Goal: Check status: Check status

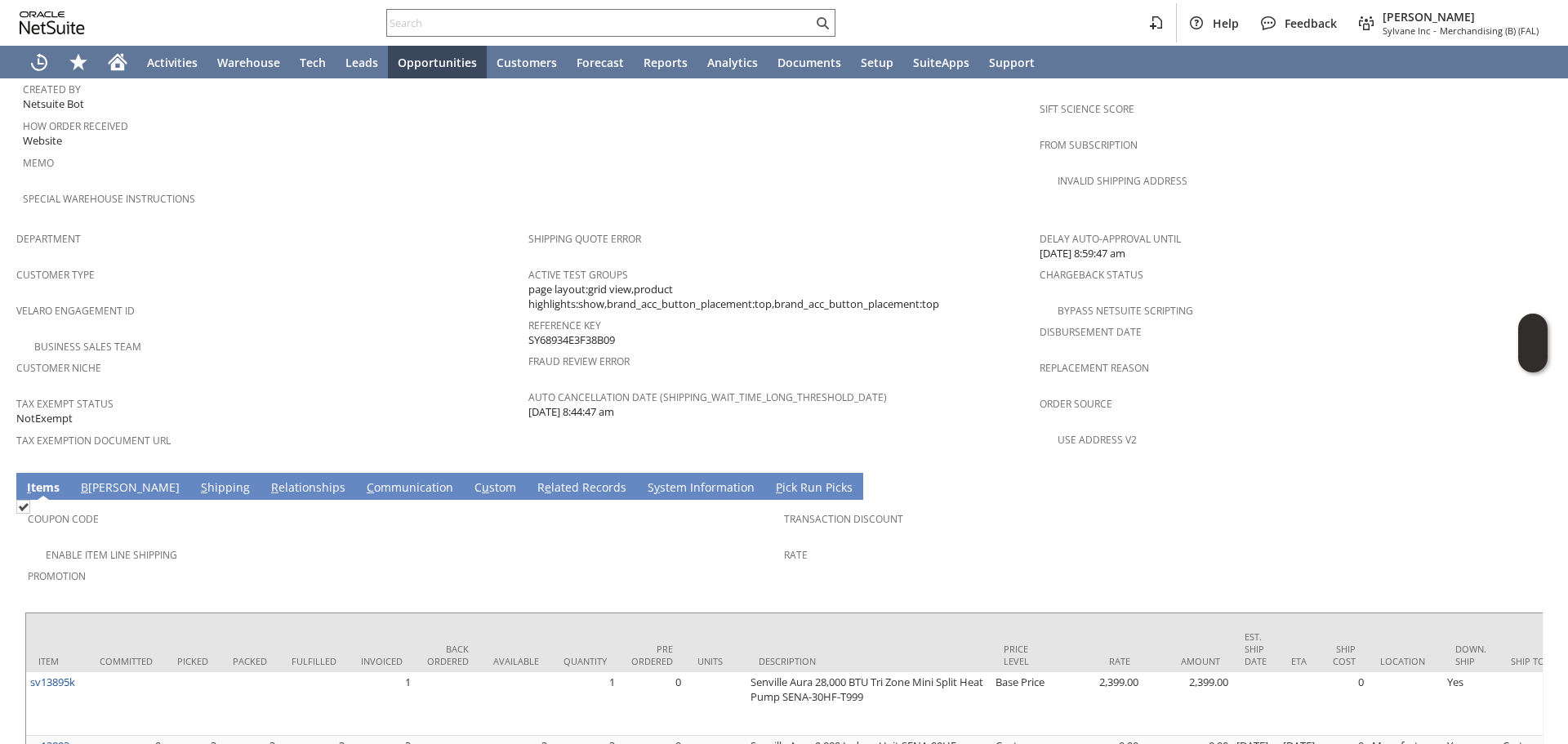
scroll to position [889, 0]
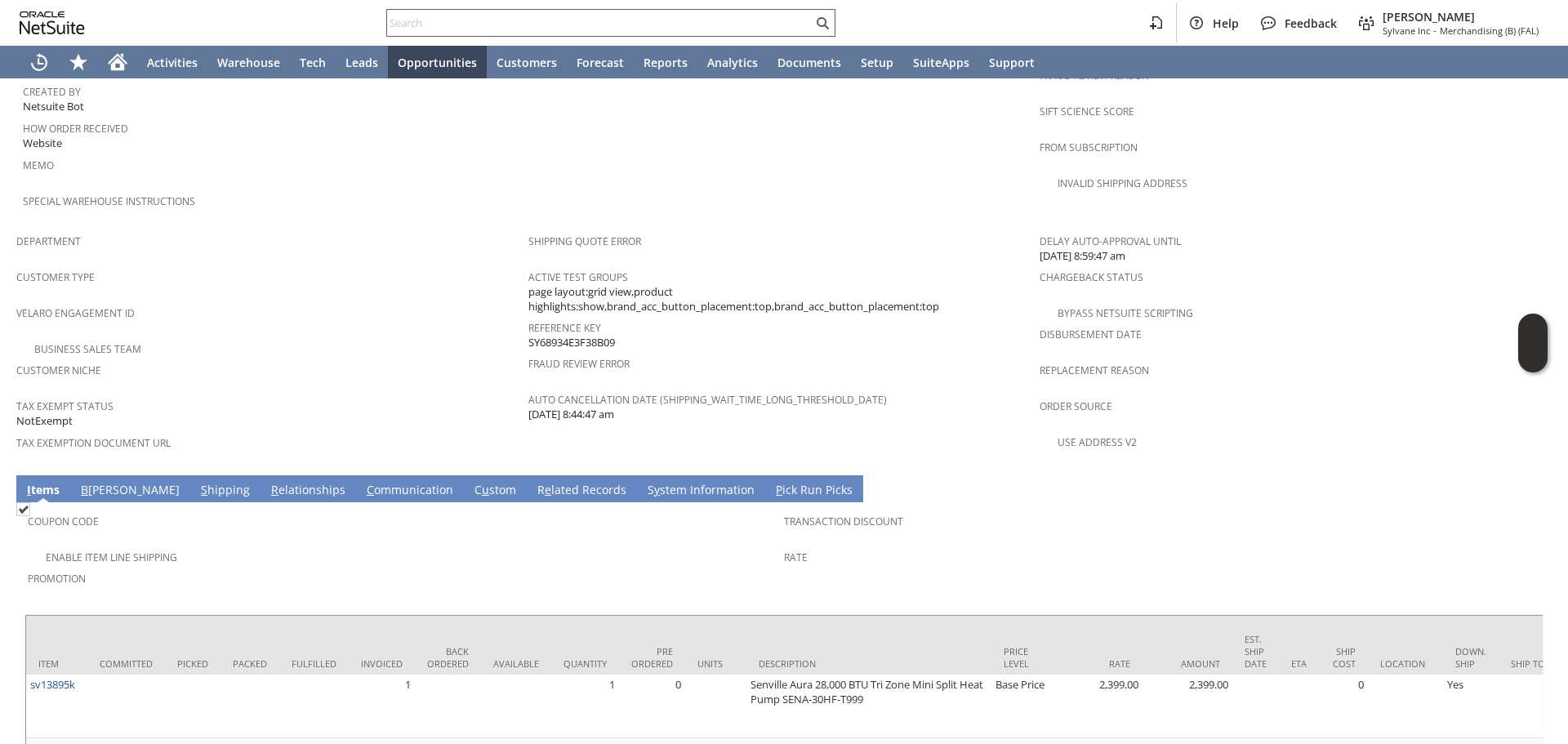
click at [631, 23] on input "text" at bounding box center [600, 22] width 426 height 20
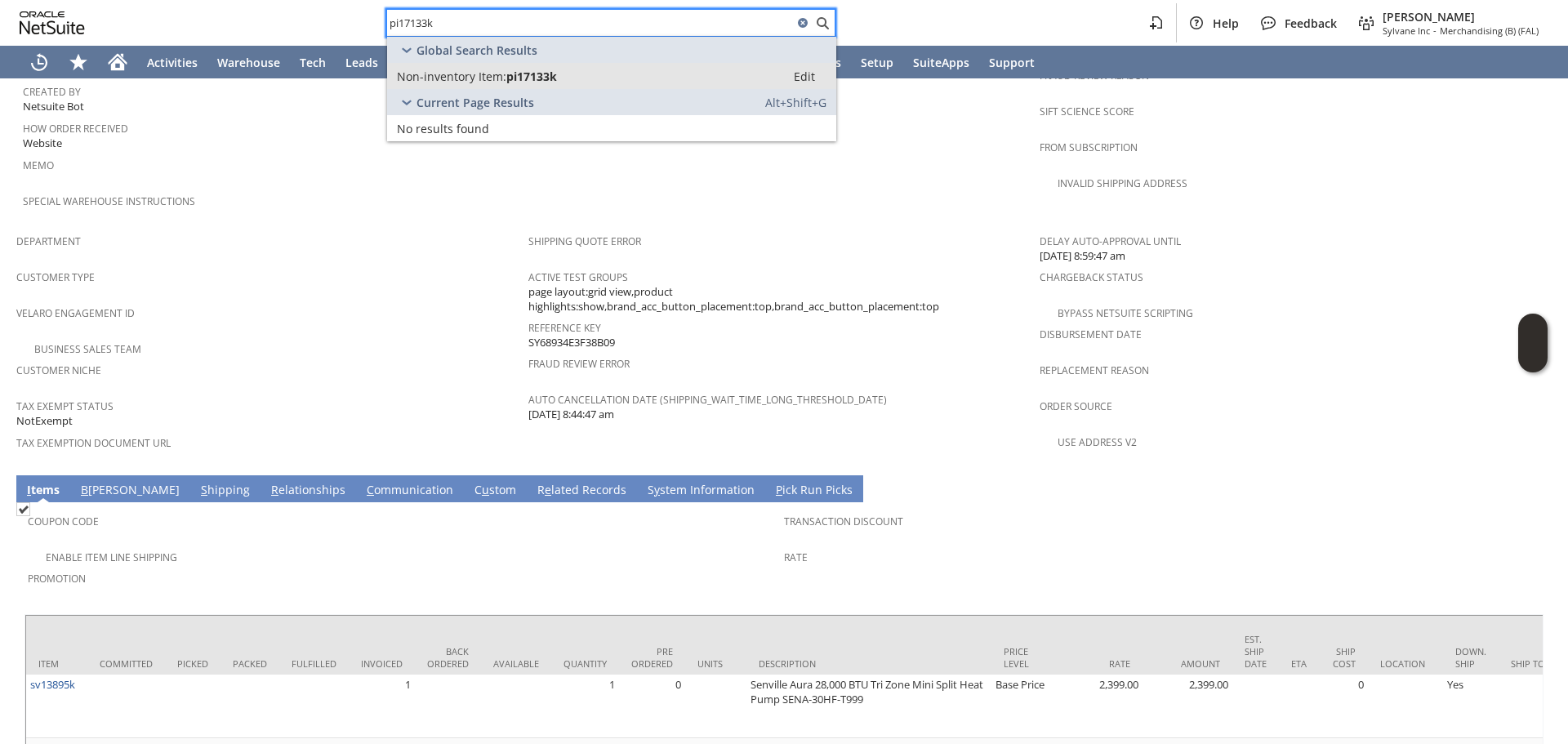
type input "pi17133k"
click at [568, 73] on div "Non-inventory Item: pi17133k" at bounding box center [586, 76] width 379 height 16
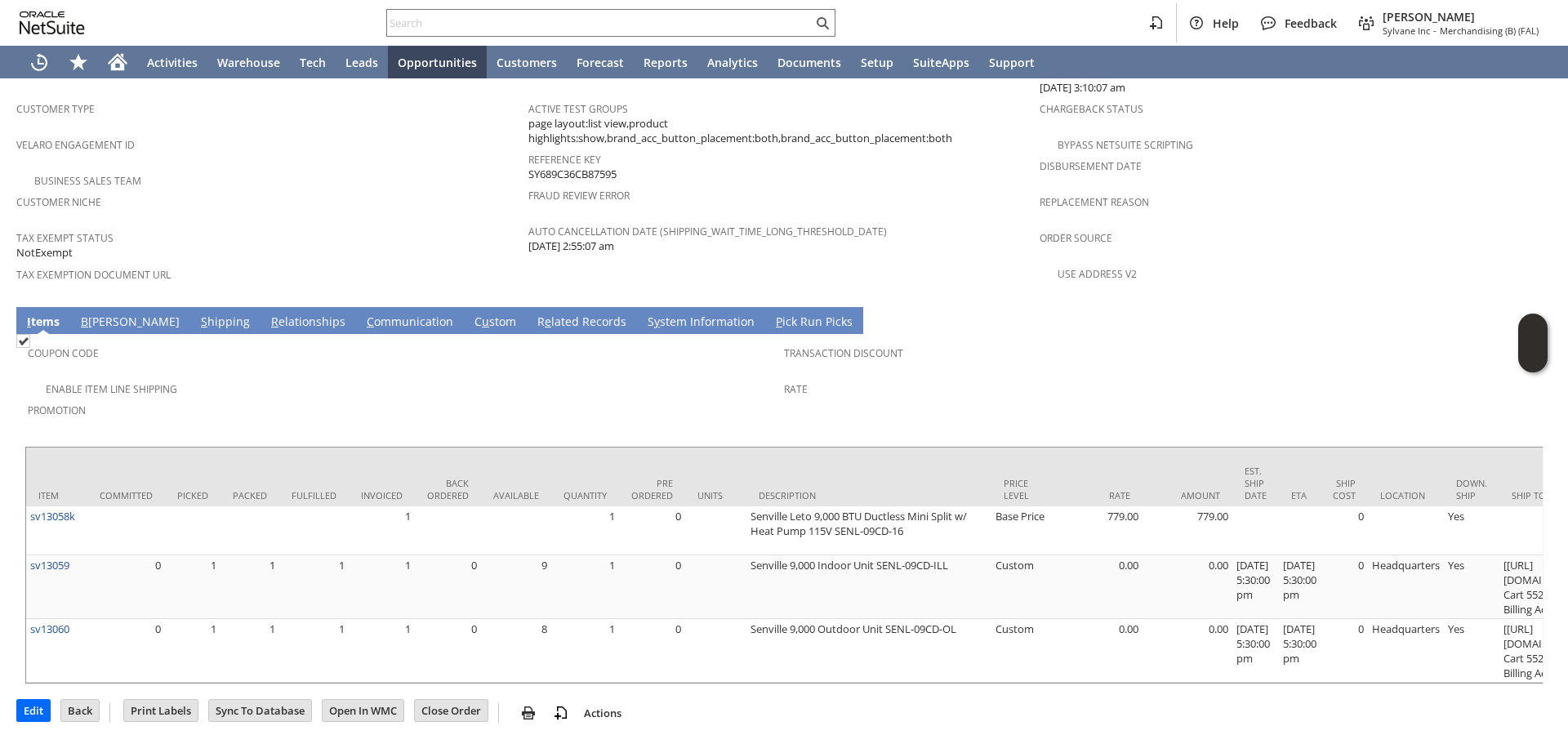
scroll to position [1120, 0]
click at [508, 27] on input "text" at bounding box center [600, 22] width 426 height 20
